Goal: Task Accomplishment & Management: Use online tool/utility

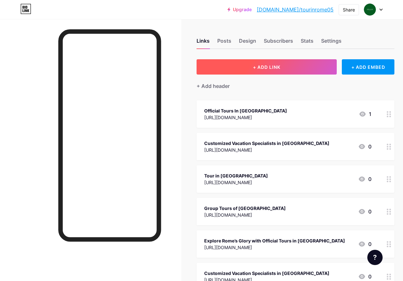
click at [270, 66] on span "+ ADD LINK" at bounding box center [266, 66] width 27 height 5
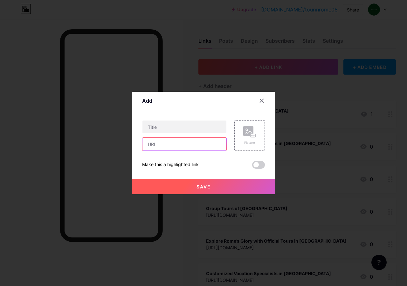
click at [177, 145] on input "text" at bounding box center [185, 144] width 84 height 13
paste input "[URL][DOMAIN_NAME]"
type input "[URL][DOMAIN_NAME]"
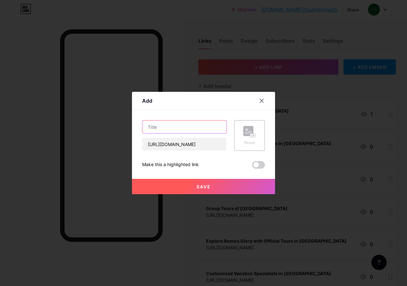
click at [173, 128] on input "text" at bounding box center [185, 126] width 84 height 13
paste input "Customized Vacation Specialists in [GEOGRAPHIC_DATA]"
type input "Customized Vacation Specialists in [GEOGRAPHIC_DATA]"
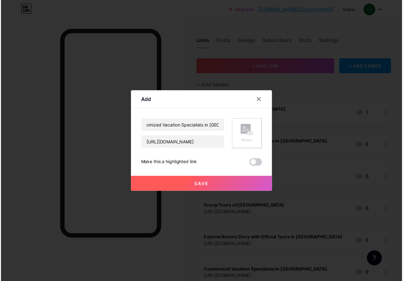
scroll to position [0, 0]
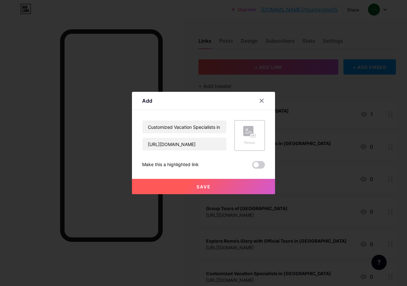
click at [204, 184] on span "Save" at bounding box center [204, 186] width 14 height 5
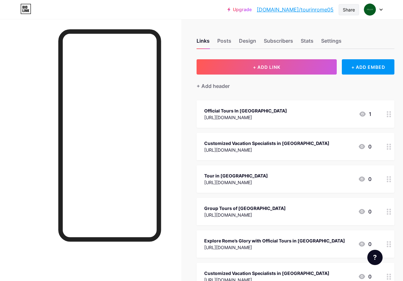
click at [347, 9] on div "Share" at bounding box center [348, 9] width 12 height 7
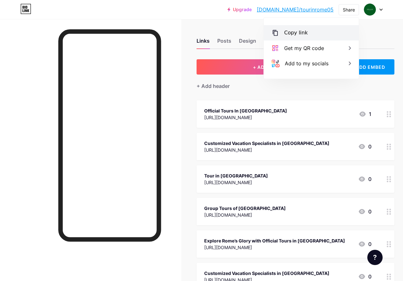
click at [293, 35] on div "Copy link" at bounding box center [296, 33] width 24 height 8
